Goal: Task Accomplishment & Management: Manage account settings

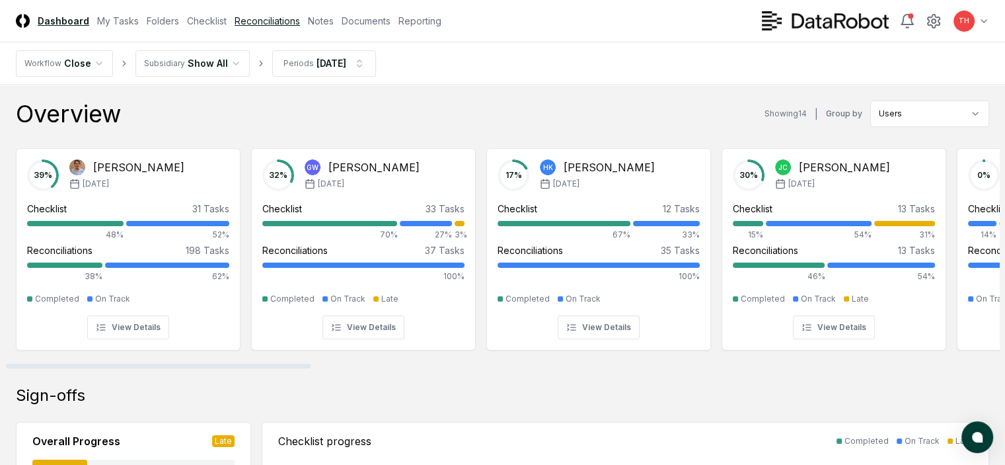
click at [300, 15] on link "Reconciliations" at bounding box center [267, 21] width 65 height 14
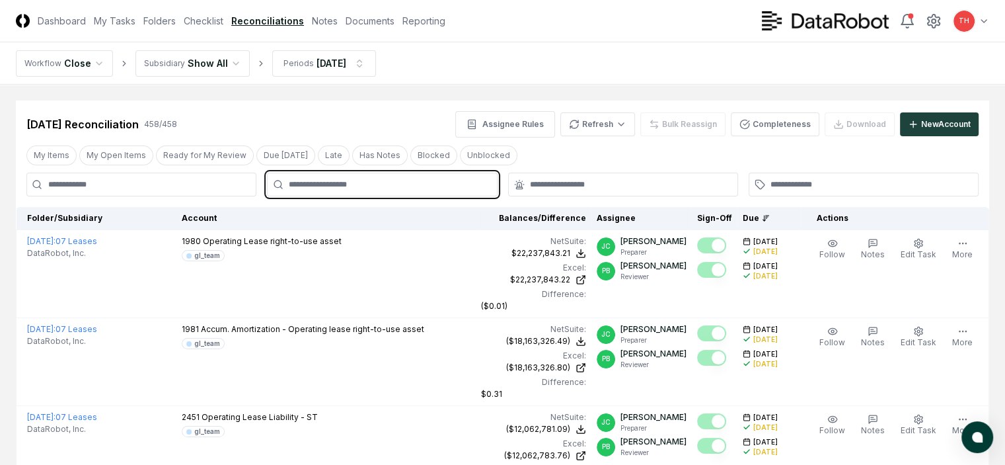
click at [382, 184] on input "text" at bounding box center [389, 184] width 200 height 12
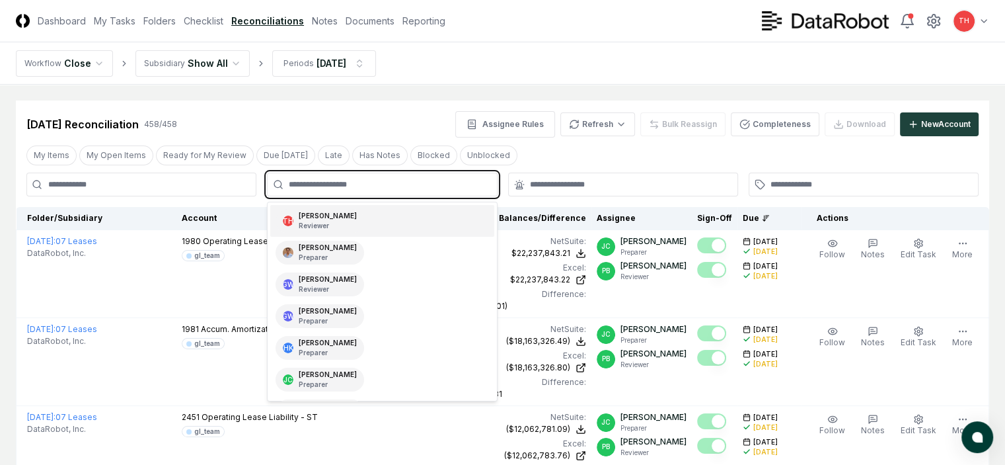
click at [340, 214] on div "TH Tom Hill Reviewer" at bounding box center [381, 221] width 223 height 32
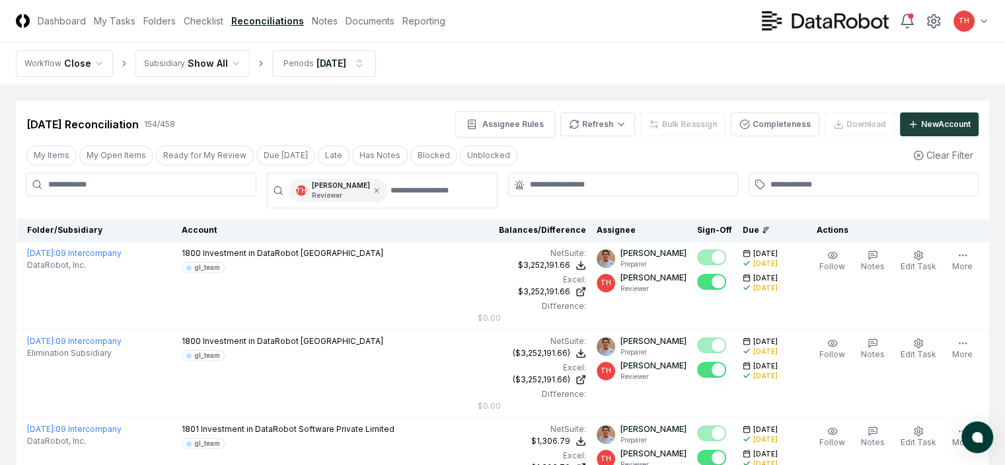
click at [365, 121] on div "Sep 2025 Reconciliation 154 / 458 Assignee Rules Refresh Bulk Reassign Complete…" at bounding box center [502, 124] width 953 height 26
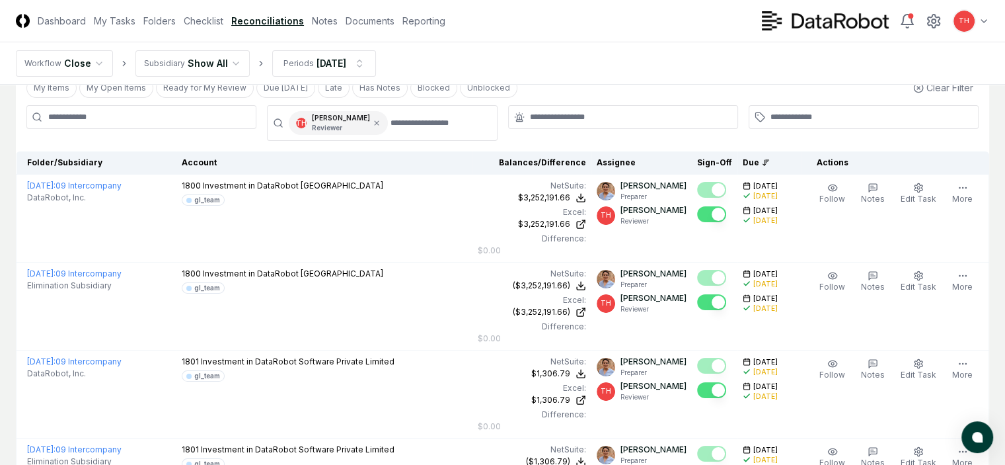
scroll to position [66, 0]
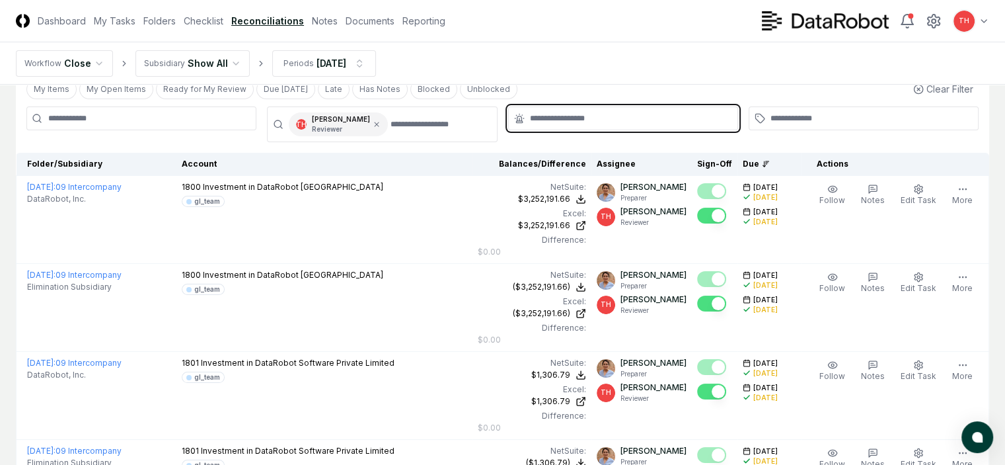
click at [619, 116] on input "text" at bounding box center [630, 118] width 200 height 12
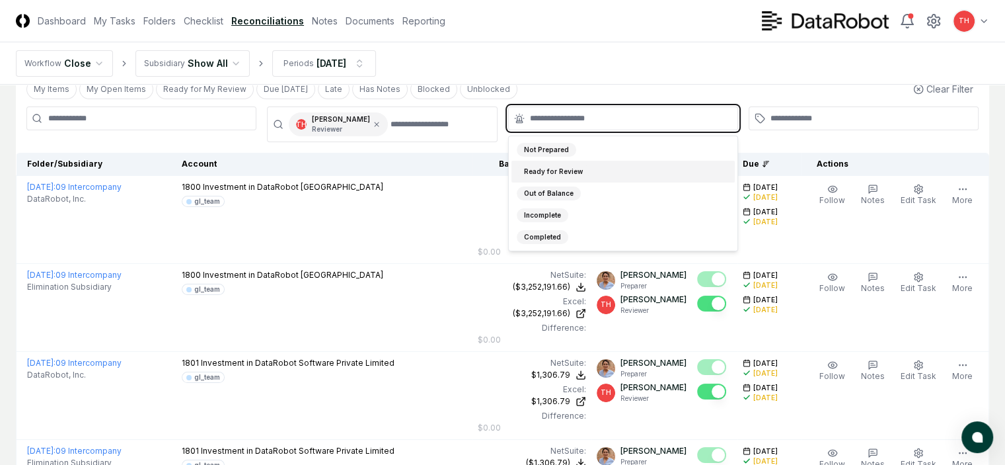
click at [574, 168] on div "Ready for Review" at bounding box center [553, 172] width 73 height 14
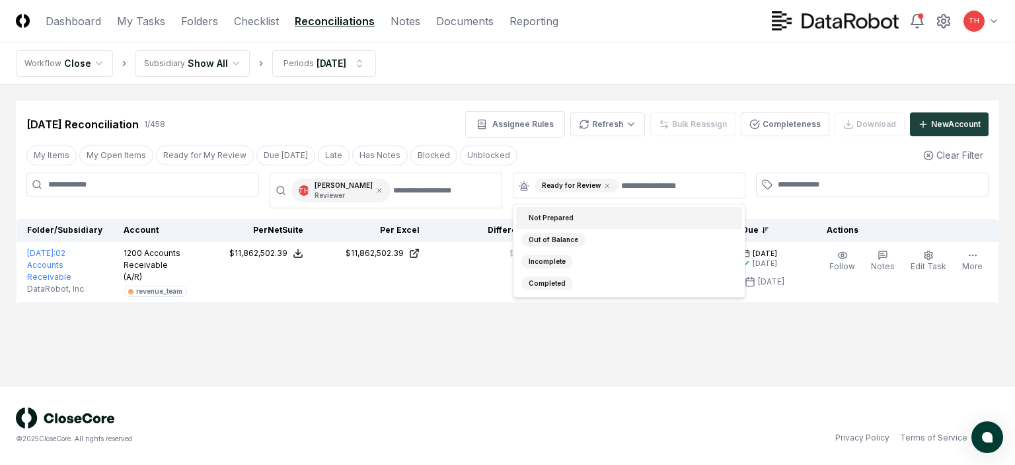
click at [395, 121] on div "Sep 2025 Reconciliation 1 / 458 Assignee Rules Refresh Bulk Reassign Completene…" at bounding box center [507, 124] width 962 height 26
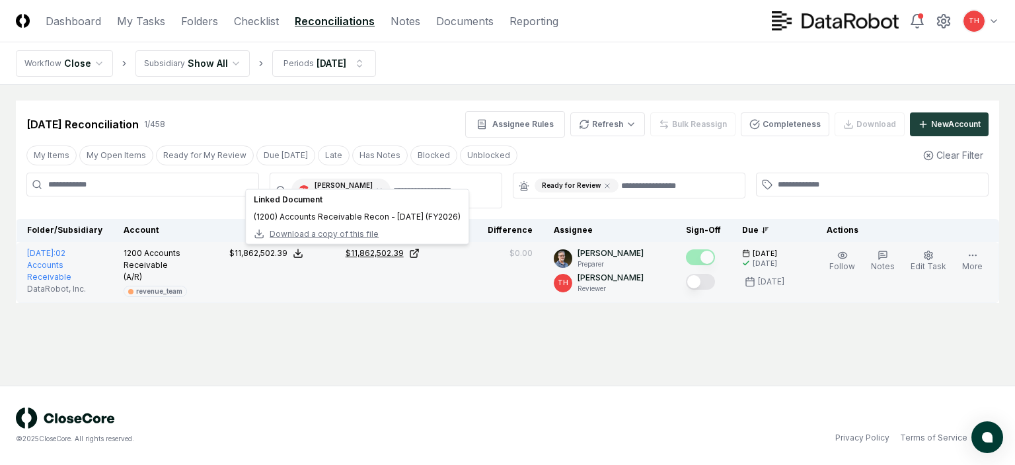
click at [385, 252] on div "$11,862,502.39" at bounding box center [375, 253] width 58 height 12
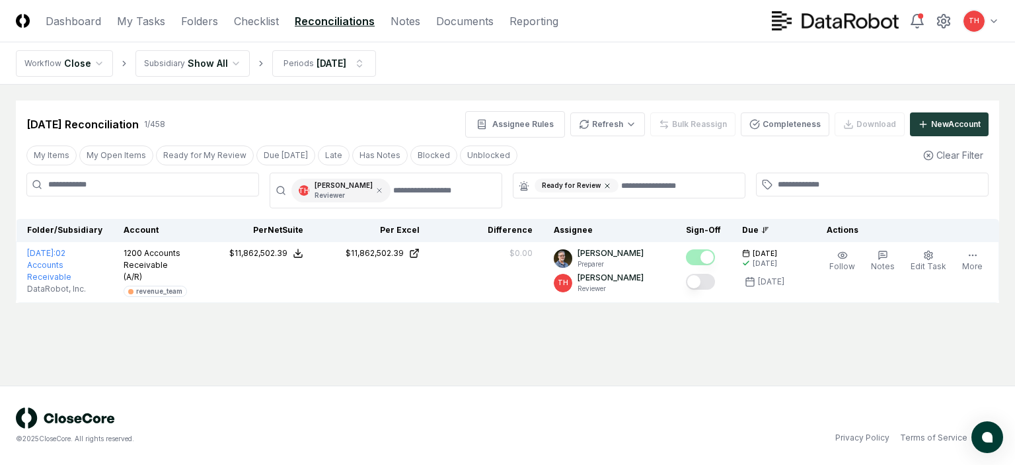
click at [605, 184] on icon at bounding box center [607, 186] width 4 height 4
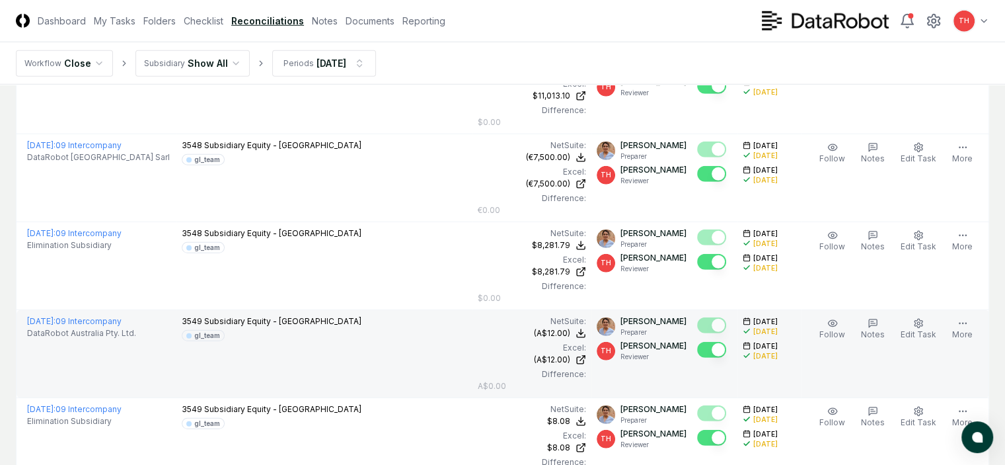
scroll to position [3895, 0]
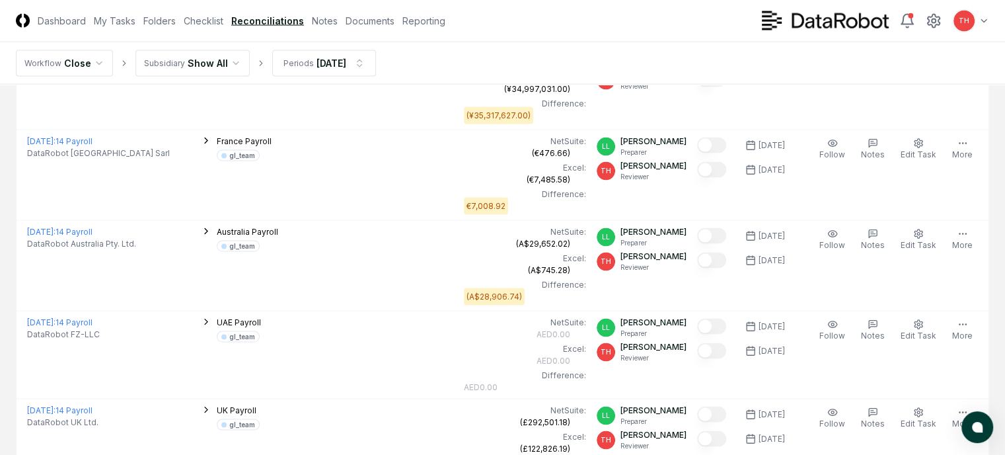
scroll to position [2875, 0]
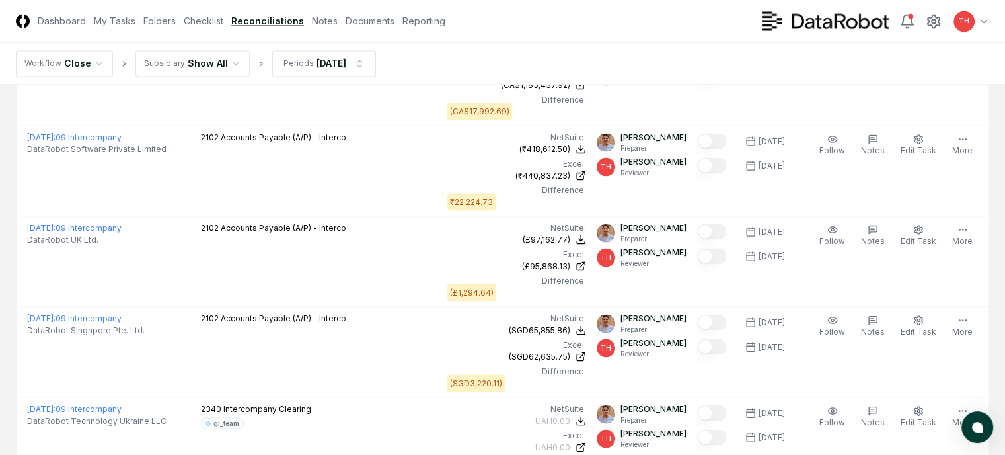
scroll to position [3128, 0]
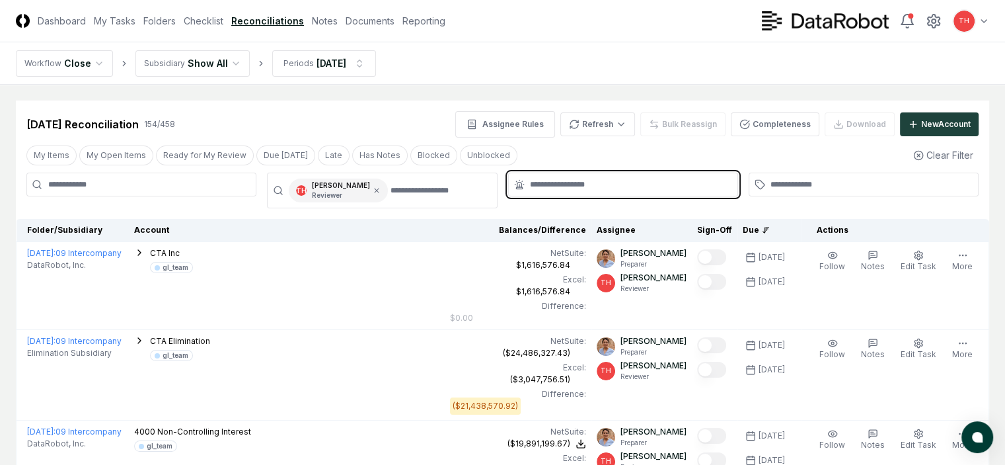
click at [586, 180] on input "text" at bounding box center [630, 184] width 200 height 12
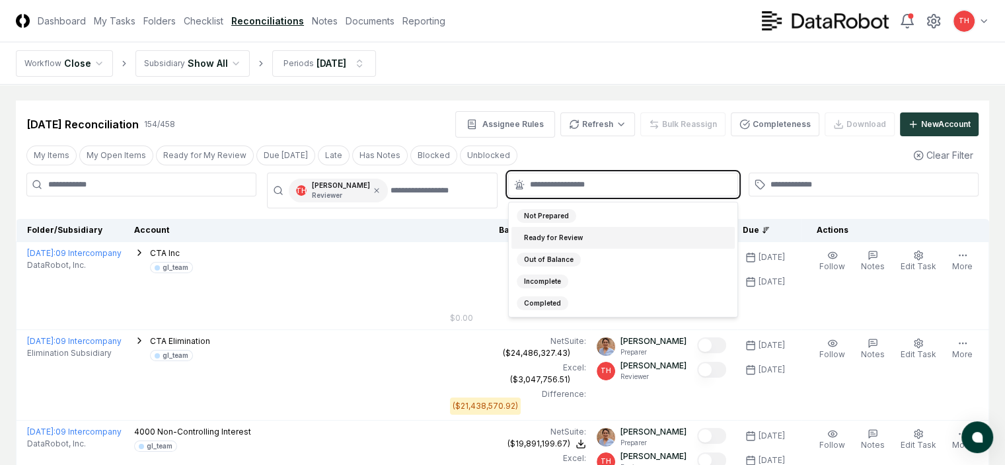
click at [562, 231] on div "Ready for Review" at bounding box center [553, 238] width 73 height 14
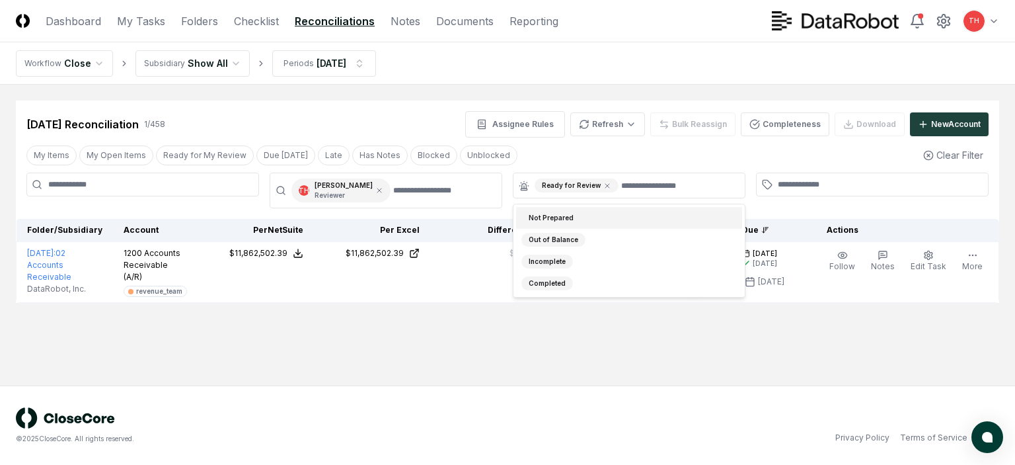
click at [577, 147] on div "My Items My Open Items Ready for My Review Due Today Late Has Notes Blocked Unb…" at bounding box center [508, 155] width 984 height 24
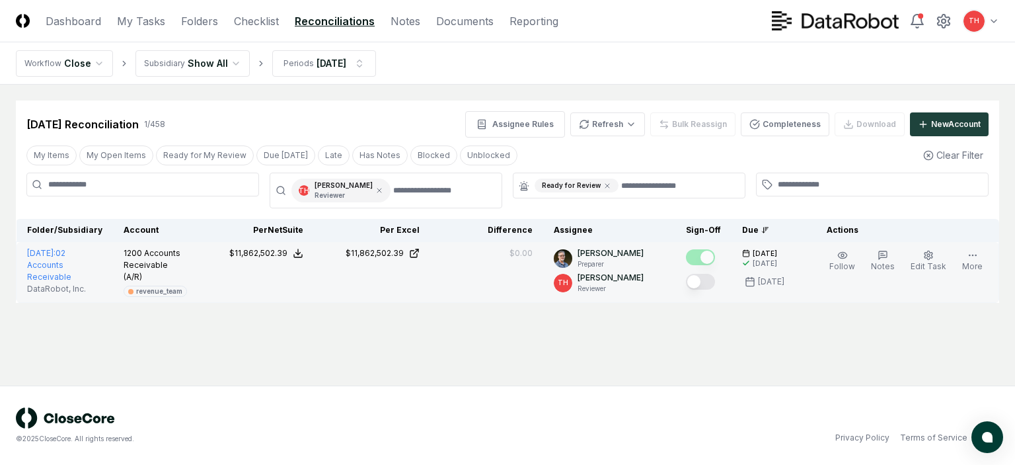
click at [714, 282] on button "Mark complete" at bounding box center [700, 282] width 29 height 16
click at [239, 19] on link "Checklist" at bounding box center [256, 21] width 45 height 16
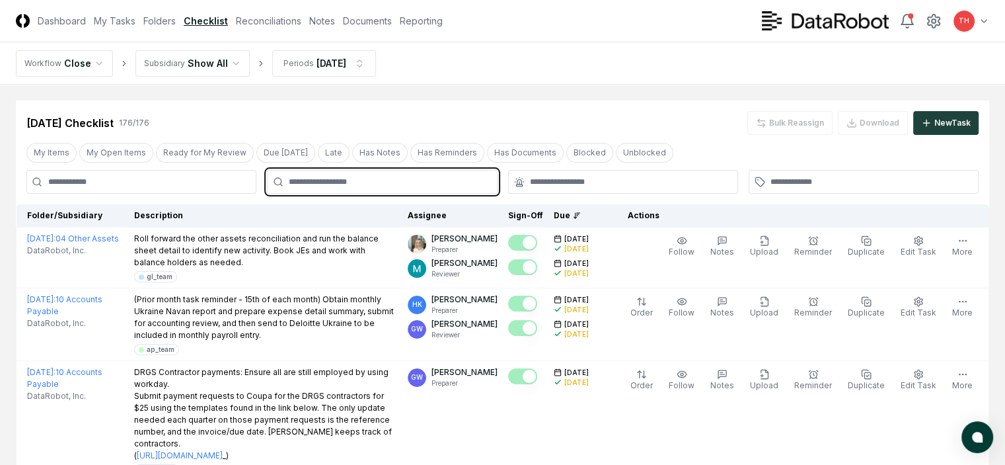
click at [449, 182] on input "text" at bounding box center [389, 182] width 200 height 12
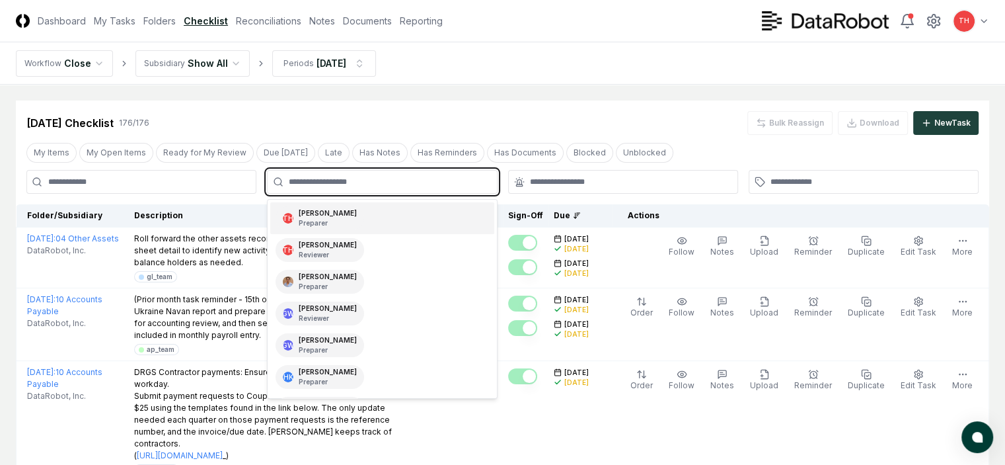
click at [352, 220] on div "TH Tom Hill Preparer" at bounding box center [381, 218] width 223 height 32
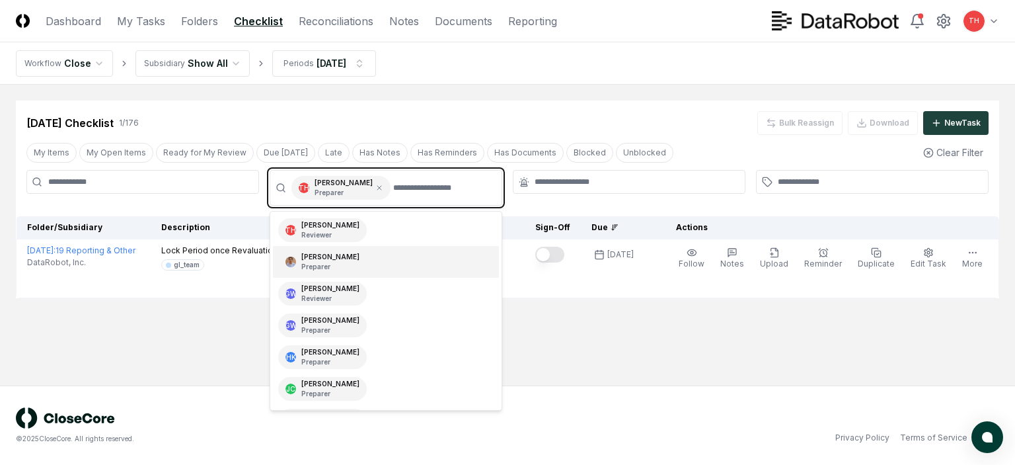
click at [332, 256] on div "Dina Abdelmageed Preparer" at bounding box center [330, 262] width 58 height 20
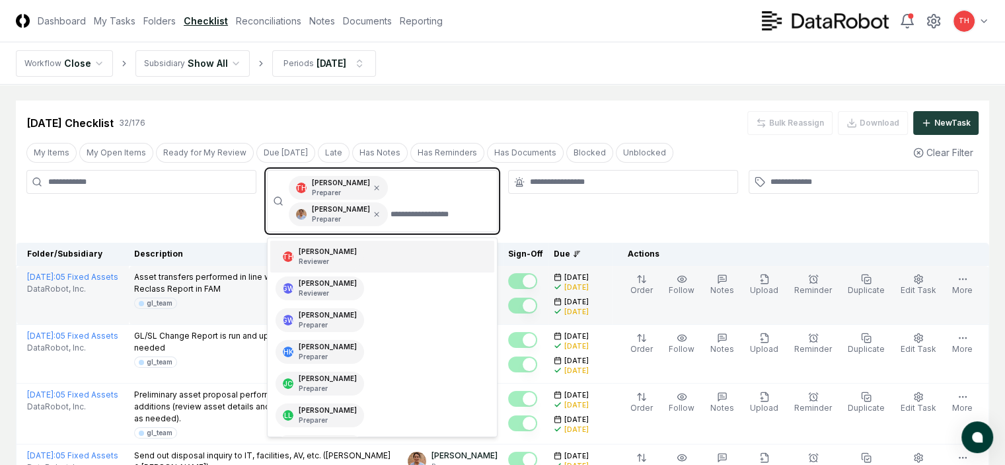
scroll to position [66, 0]
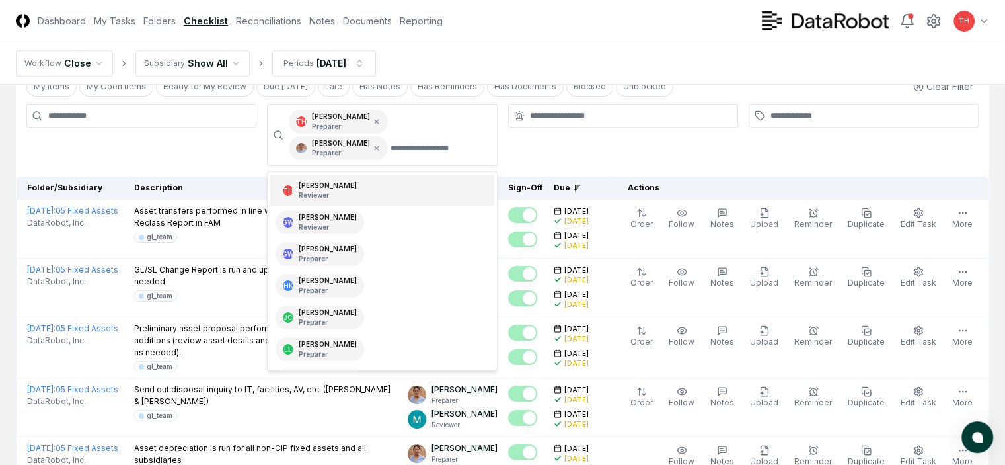
click at [594, 153] on div at bounding box center [623, 135] width 230 height 62
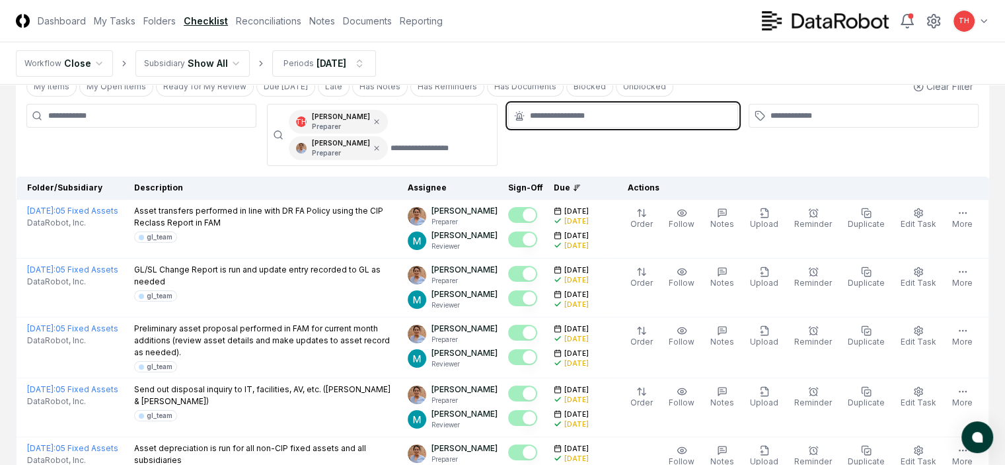
click at [635, 110] on input "text" at bounding box center [630, 116] width 200 height 12
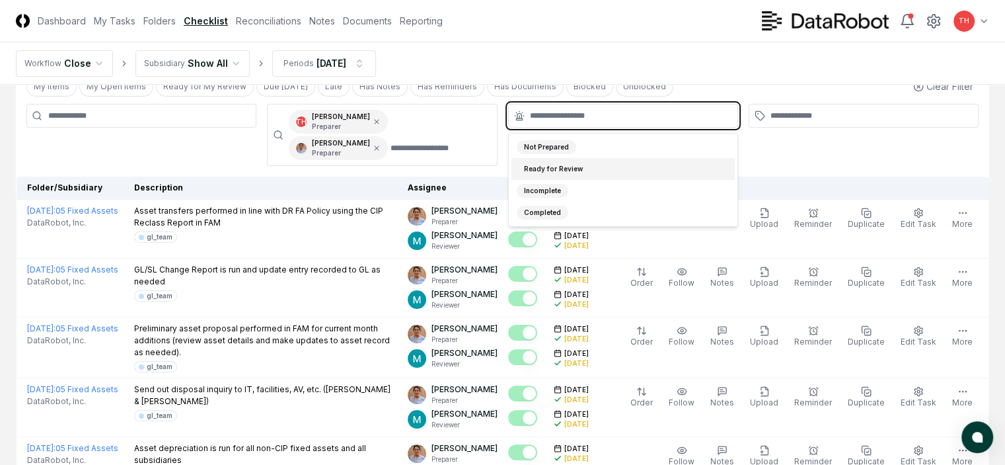
click at [560, 176] on div "Ready for Review" at bounding box center [623, 169] width 223 height 22
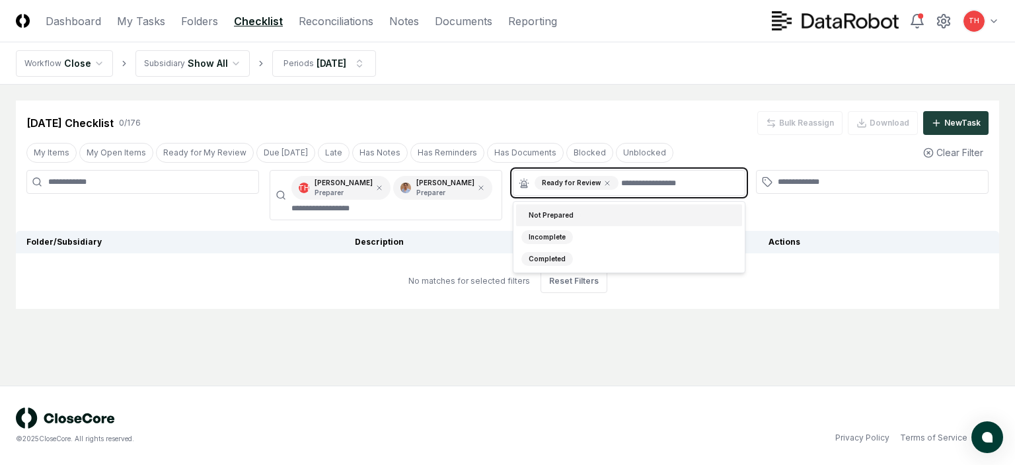
click at [584, 210] on div "Not Prepared" at bounding box center [629, 215] width 226 height 22
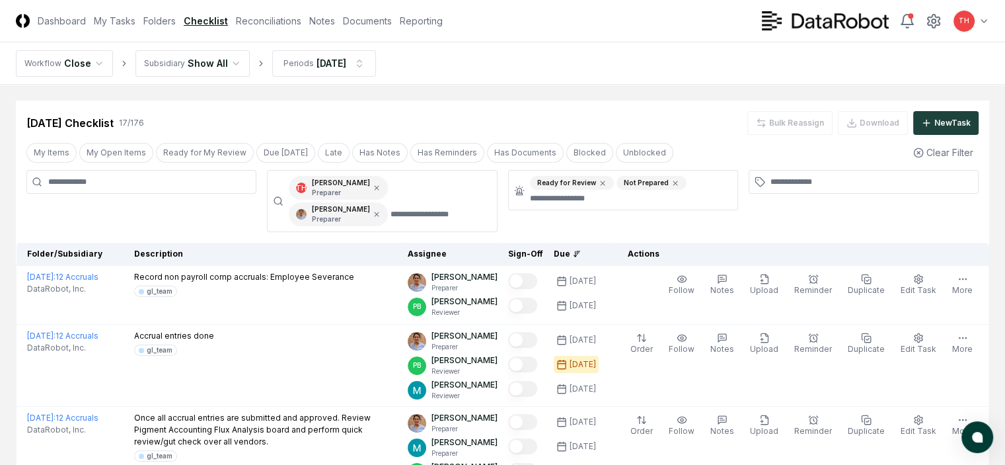
click at [572, 211] on div "Ready for Review Not Prepared" at bounding box center [623, 201] width 230 height 62
click at [600, 180] on icon at bounding box center [603, 183] width 8 height 8
click at [381, 210] on icon at bounding box center [377, 214] width 8 height 8
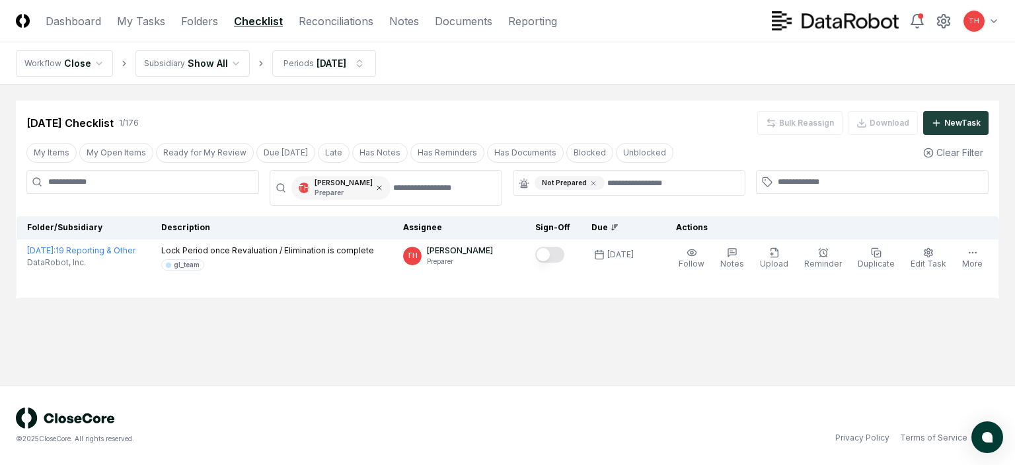
click at [375, 186] on icon at bounding box center [379, 188] width 8 height 8
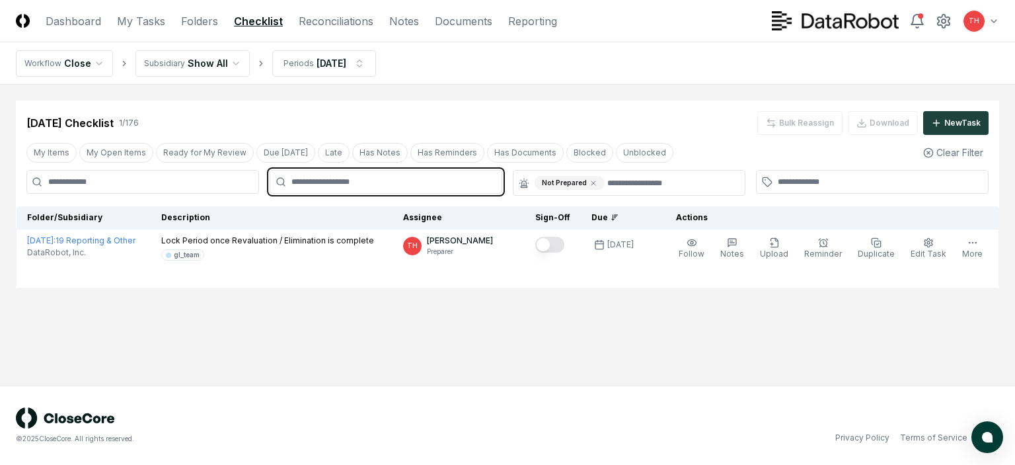
click at [352, 186] on input "text" at bounding box center [393, 182] width 202 height 12
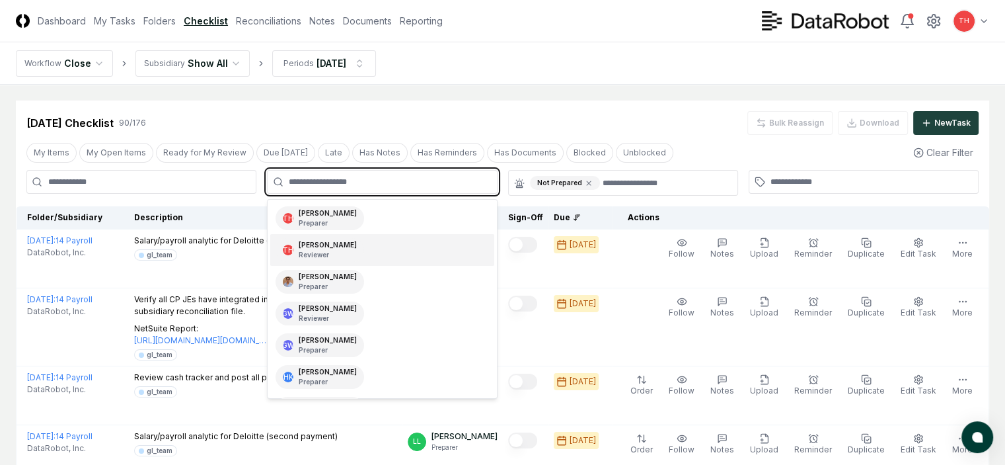
click at [326, 250] on p "Reviewer" at bounding box center [328, 255] width 58 height 10
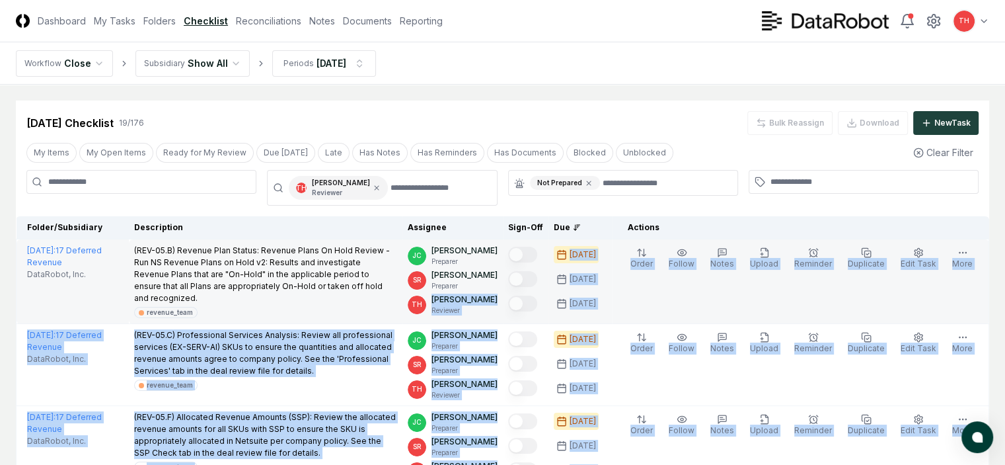
drag, startPoint x: 465, startPoint y: 292, endPoint x: 460, endPoint y: 285, distance: 8.5
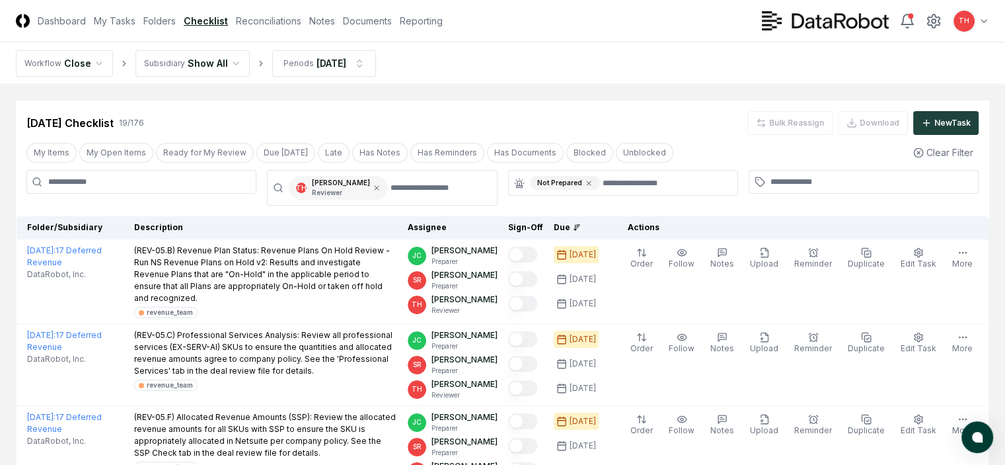
click at [341, 183] on div "Tom Hill Reviewer" at bounding box center [341, 188] width 58 height 20
click at [373, 187] on icon at bounding box center [377, 188] width 8 height 8
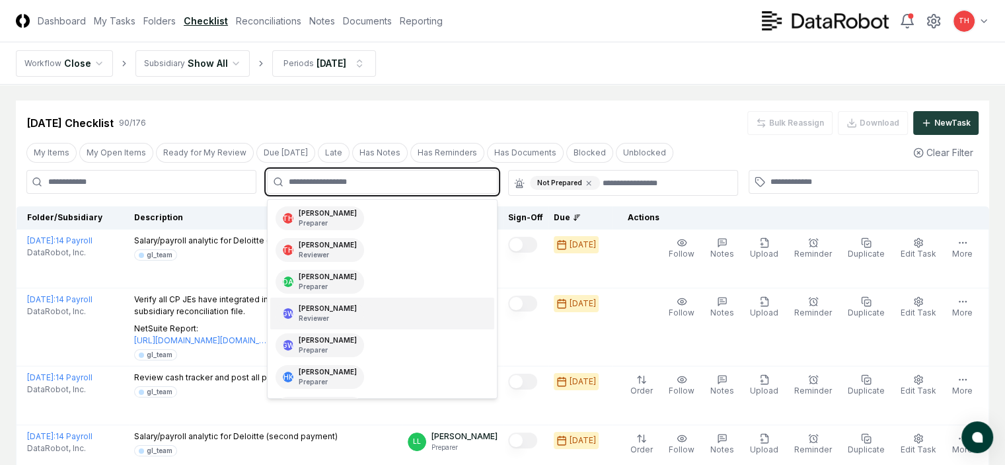
click at [344, 183] on input "text" at bounding box center [389, 182] width 200 height 12
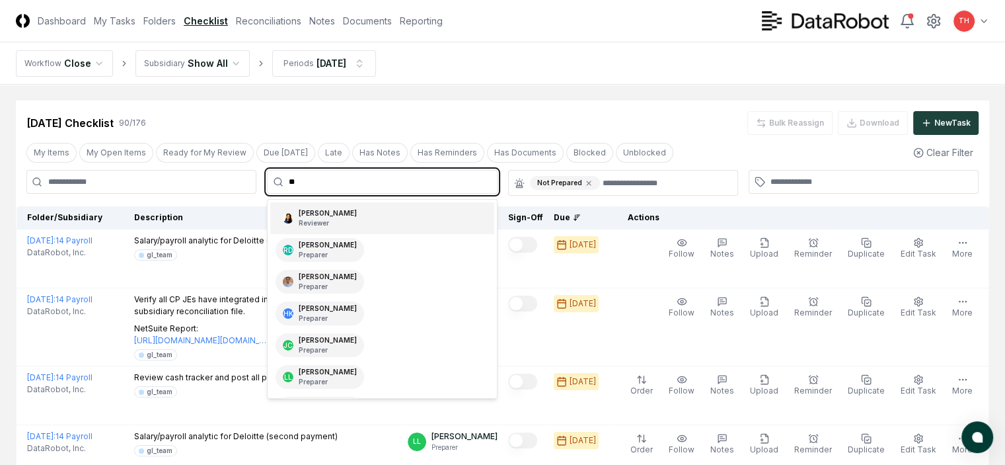
type input "***"
click at [337, 212] on div "Neena Soupharath Reviewer" at bounding box center [328, 218] width 58 height 20
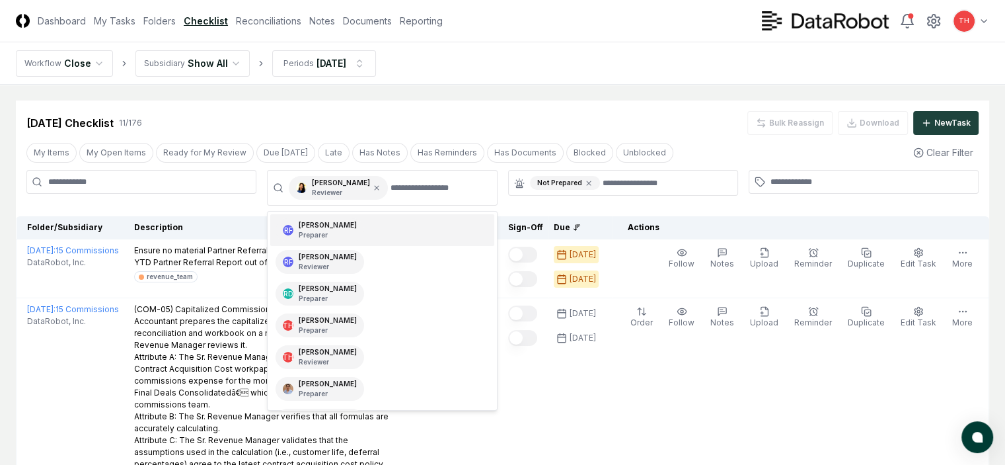
click at [694, 134] on div "Sep 2025 Checklist 11 / 176 Bulk Reassign Download New Task" at bounding box center [502, 123] width 953 height 24
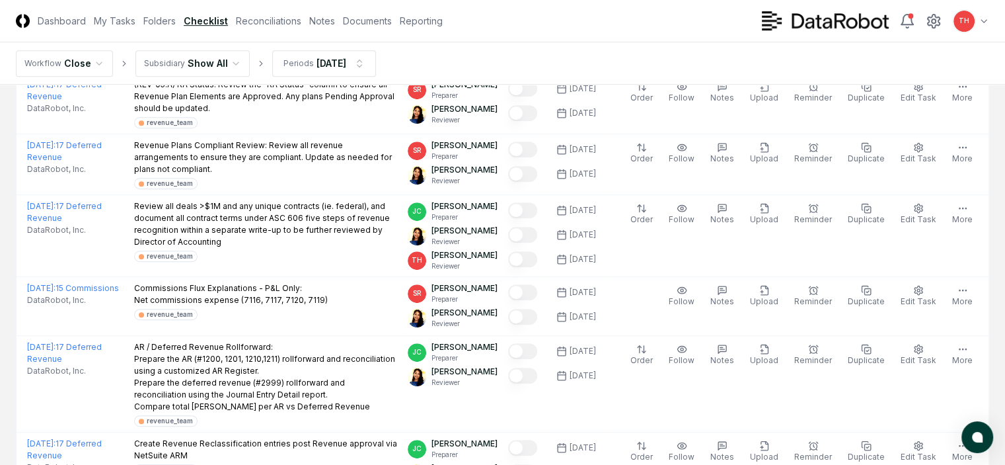
scroll to position [431, 0]
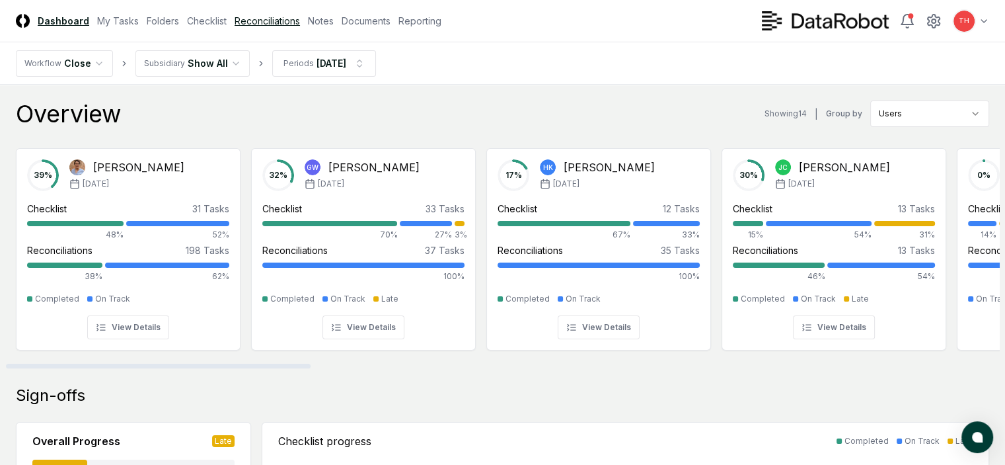
click at [300, 18] on link "Reconciliations" at bounding box center [267, 21] width 65 height 14
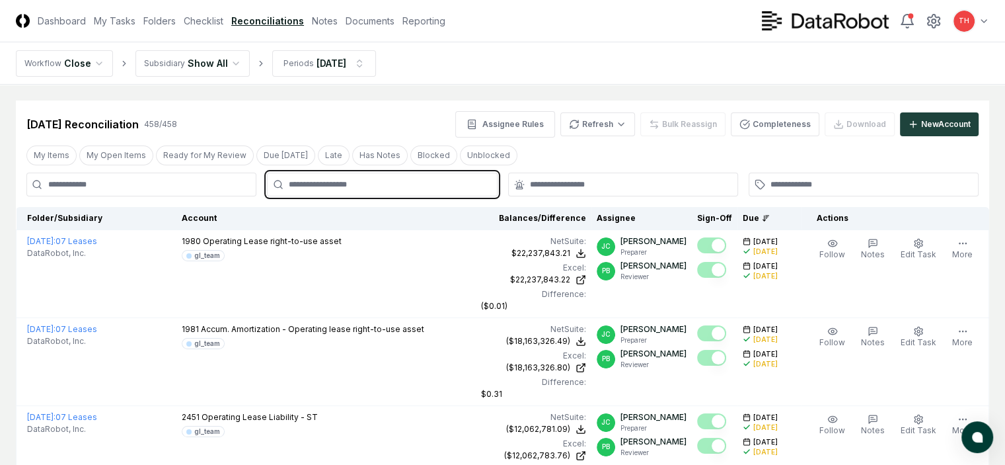
click at [341, 188] on input "text" at bounding box center [389, 184] width 200 height 12
type input "****"
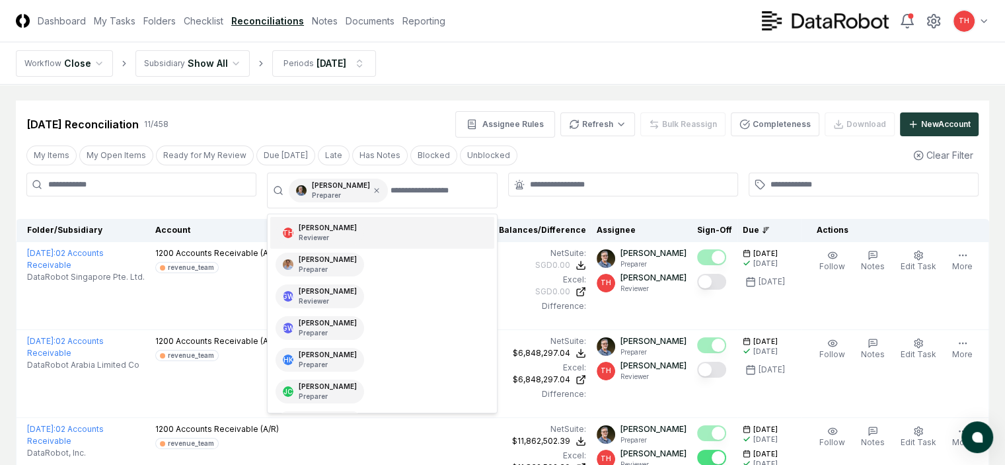
click at [344, 120] on div "[DATE] Reconciliation 11 / 458 Assignee Rules Refresh Bulk Reassign Completenes…" at bounding box center [502, 124] width 953 height 26
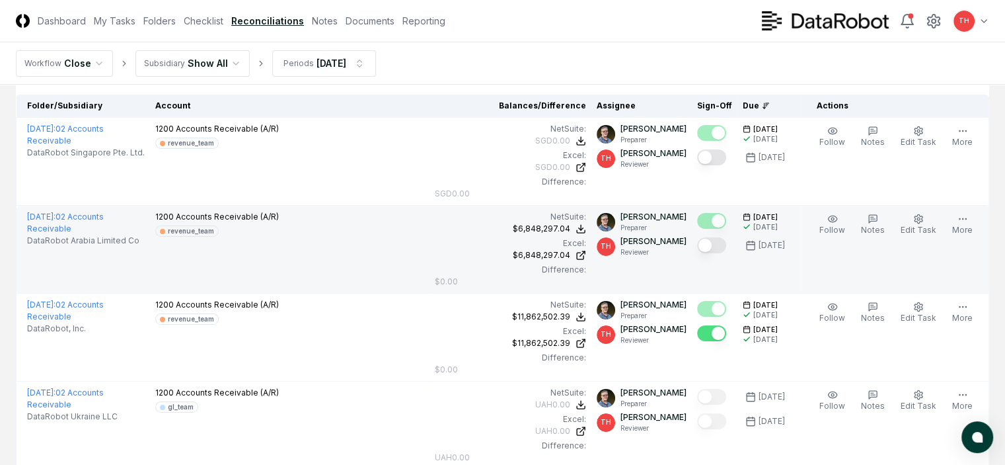
scroll to position [132, 0]
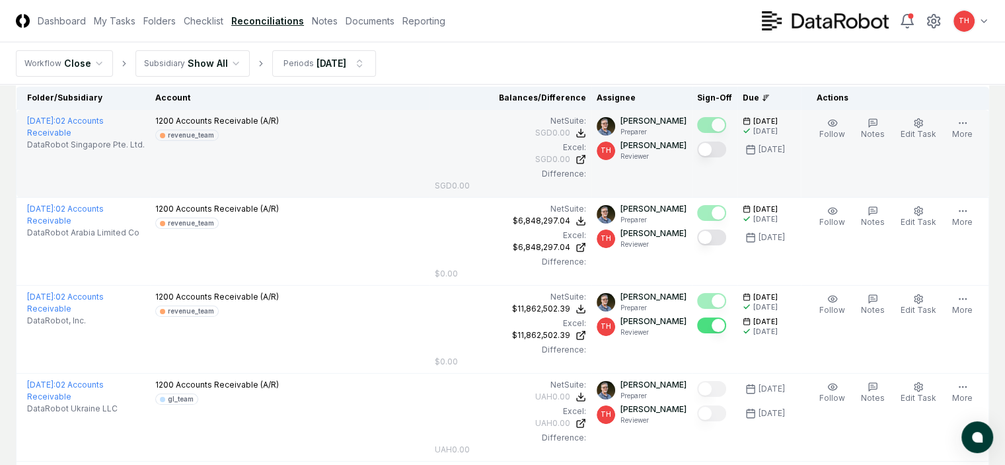
click at [697, 148] on button "Mark complete" at bounding box center [711, 149] width 29 height 16
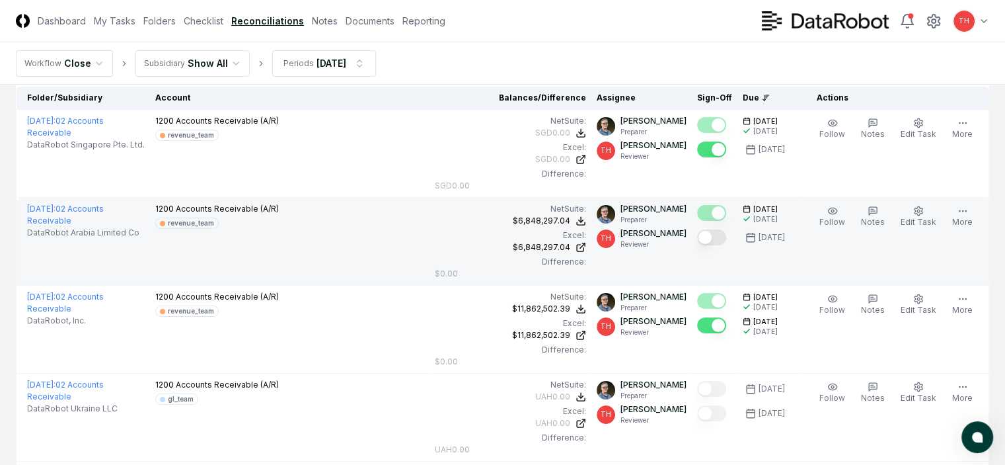
click at [699, 229] on button "Mark complete" at bounding box center [711, 237] width 29 height 16
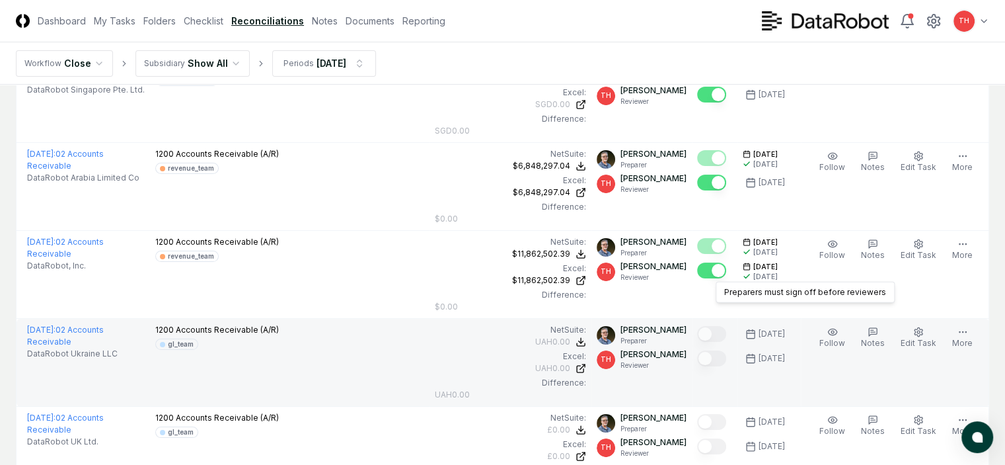
scroll to position [264, 0]
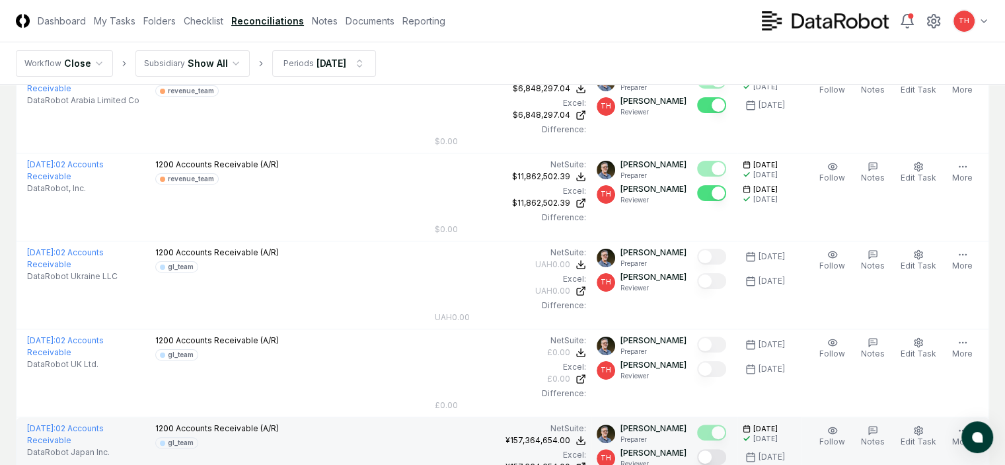
click at [697, 449] on button "Mark complete" at bounding box center [711, 457] width 29 height 16
